Goal: Task Accomplishment & Management: Manage account settings

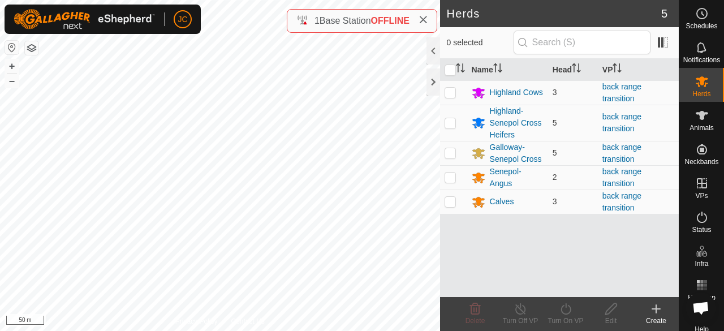
click at [219, 0] on html "JC Schedules Notifications Herds Animals Neckbands VPs Status Infra Heatmap Hel…" at bounding box center [362, 165] width 724 height 331
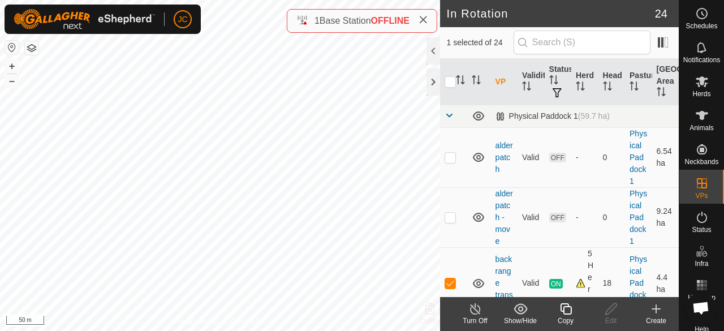
checkbox input "false"
checkbox input "true"
checkbox input "false"
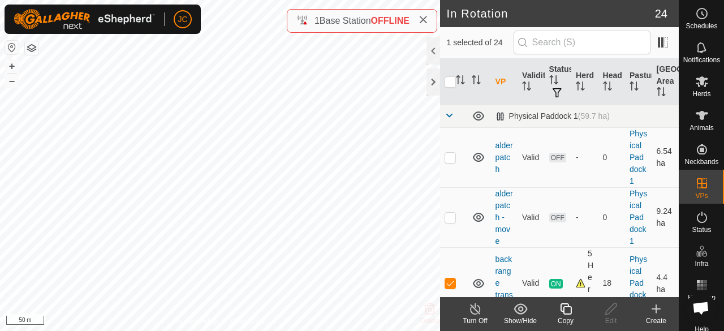
checkbox input "false"
checkbox input "true"
checkbox input "false"
click at [609, 317] on div "Edit" at bounding box center [610, 321] width 45 height 10
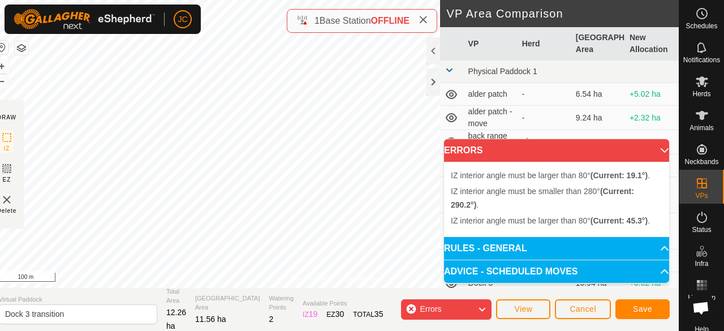
click at [200, 21] on div "JC Schedules Notifications Herds Animals Neckbands VPs Status Infra Heatmap Hel…" at bounding box center [362, 165] width 724 height 331
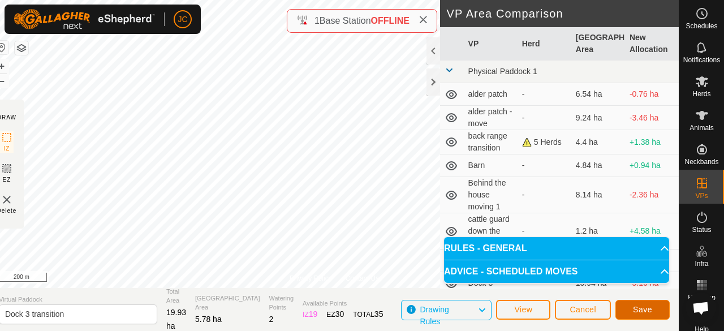
click at [630, 312] on button "Save" at bounding box center [642, 310] width 54 height 20
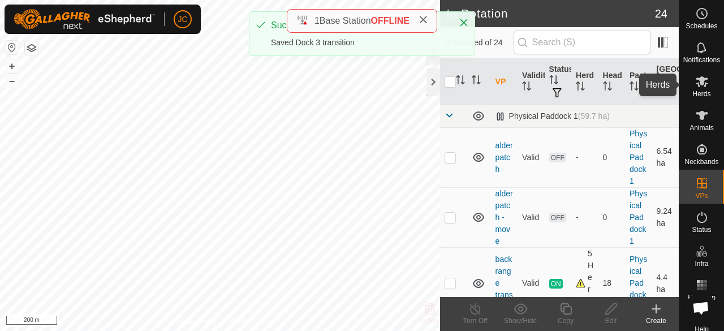
click at [695, 85] on icon at bounding box center [702, 82] width 14 height 14
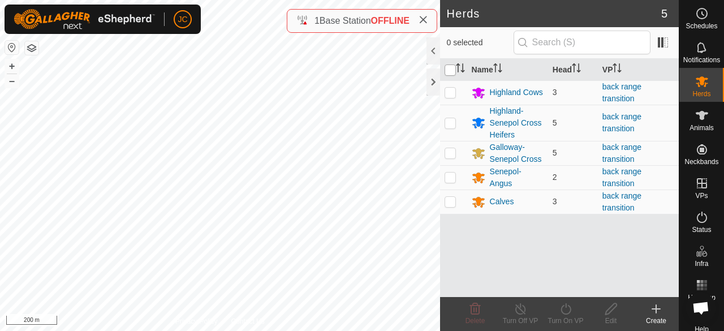
click at [448, 68] on input "checkbox" at bounding box center [450, 69] width 11 height 11
checkbox input "true"
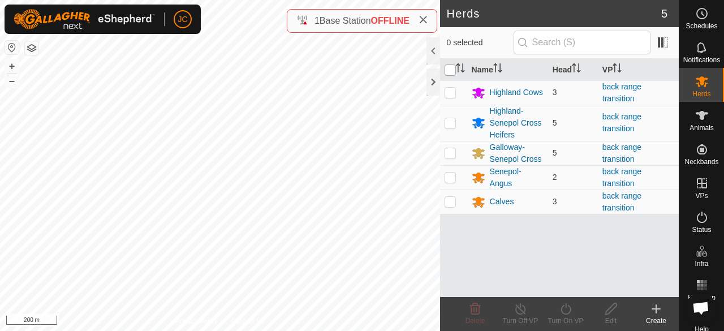
checkbox input "true"
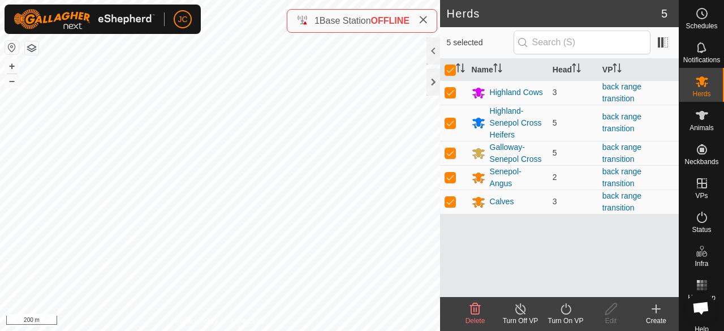
click at [563, 312] on icon at bounding box center [566, 309] width 14 height 14
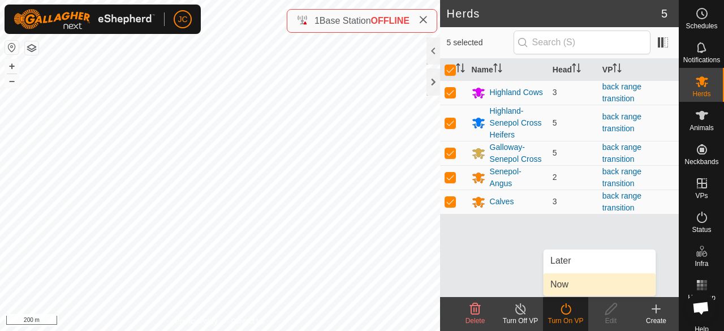
click at [571, 283] on link "Now" at bounding box center [600, 284] width 112 height 23
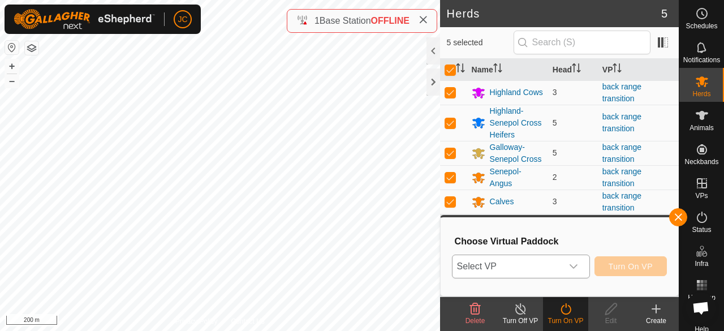
click at [554, 265] on span "Select VP" at bounding box center [508, 266] width 110 height 23
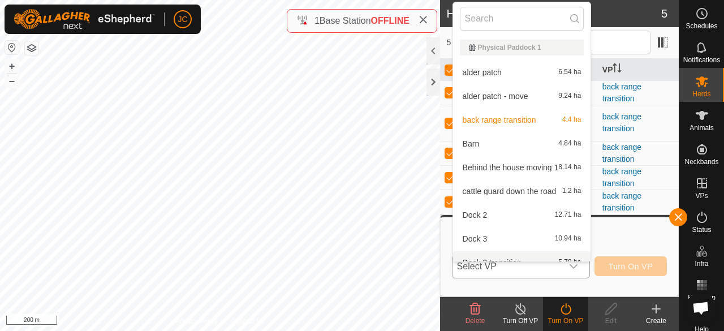
scroll to position [12, 0]
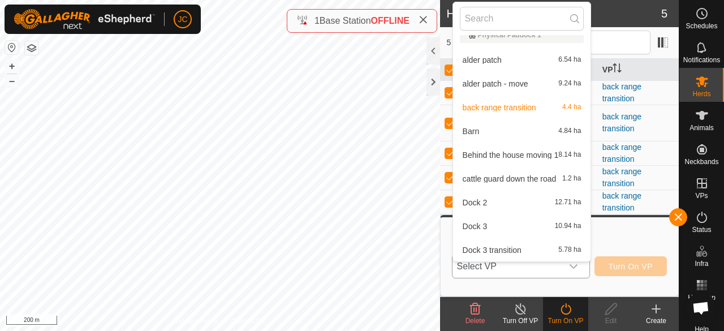
click at [515, 247] on li "Dock 3 transition 5.78 ha" at bounding box center [522, 250] width 138 height 23
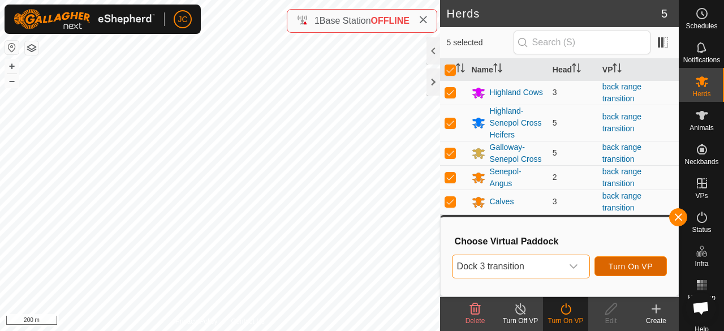
click at [628, 272] on button "Turn On VP" at bounding box center [631, 266] width 72 height 20
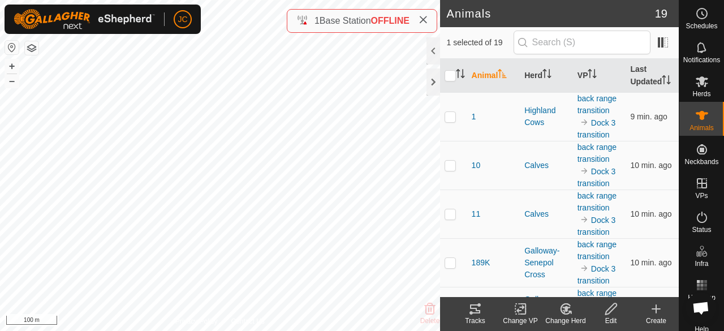
scroll to position [509, 0]
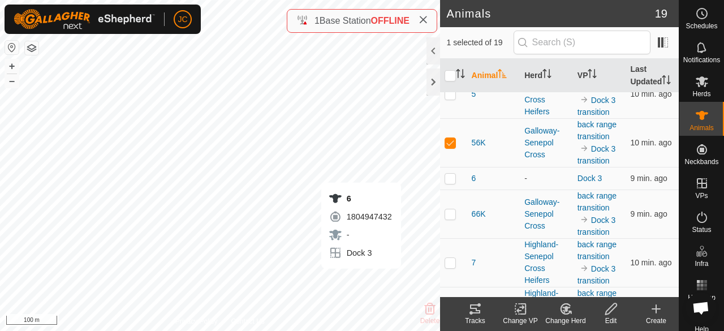
checkbox input "false"
checkbox input "true"
